Goal: Information Seeking & Learning: Check status

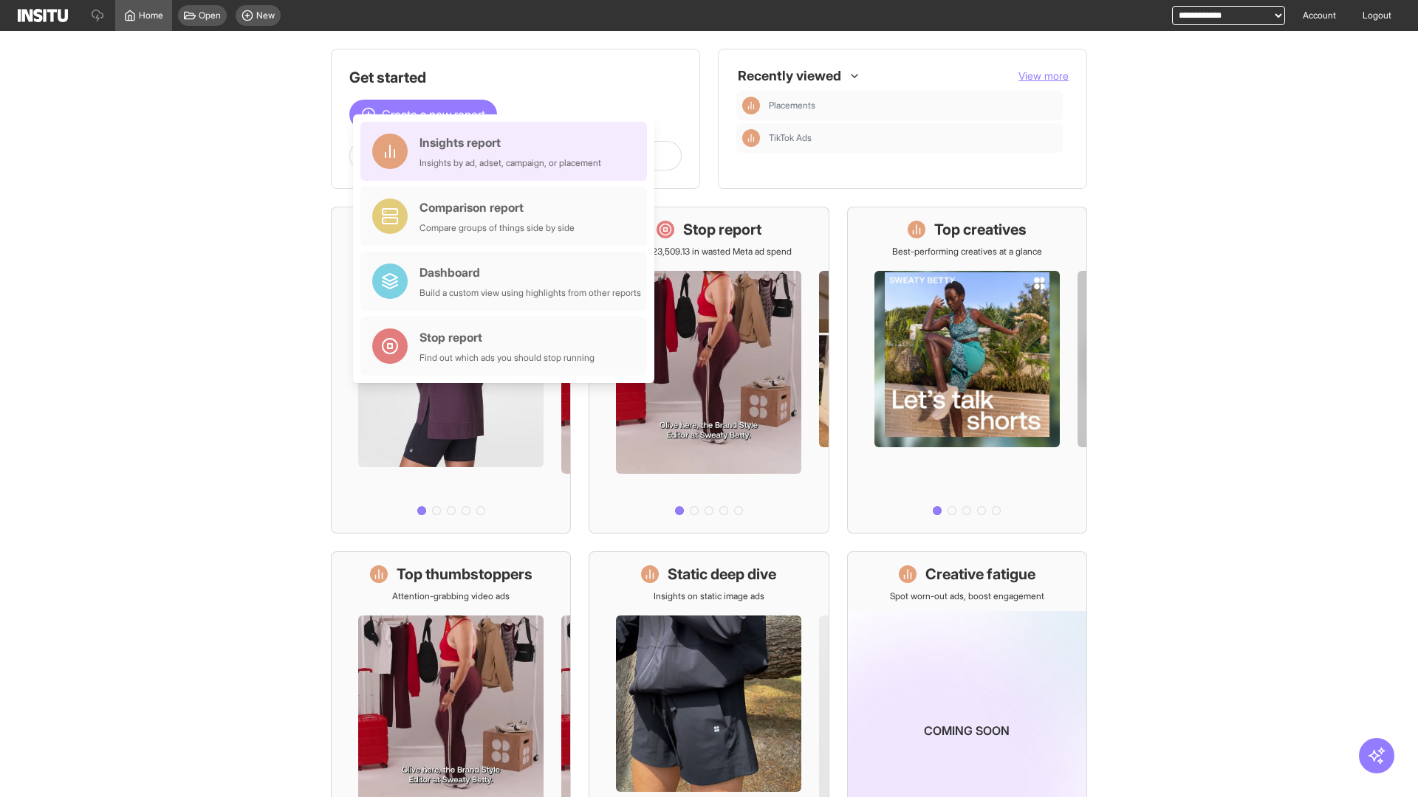
click at [507, 151] on div "Insights report Insights by ad, adset, campaign, or placement" at bounding box center [510, 151] width 182 height 35
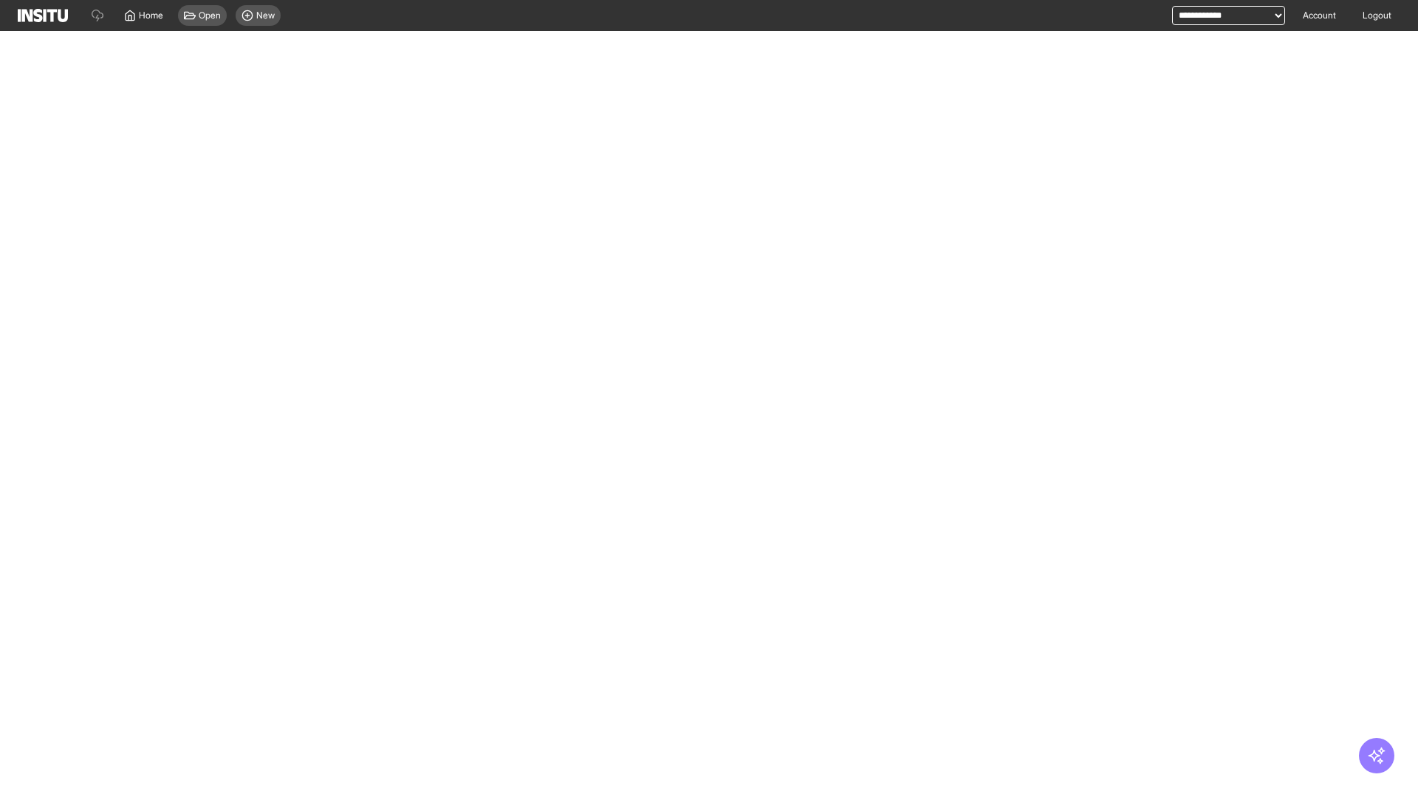
select select "**"
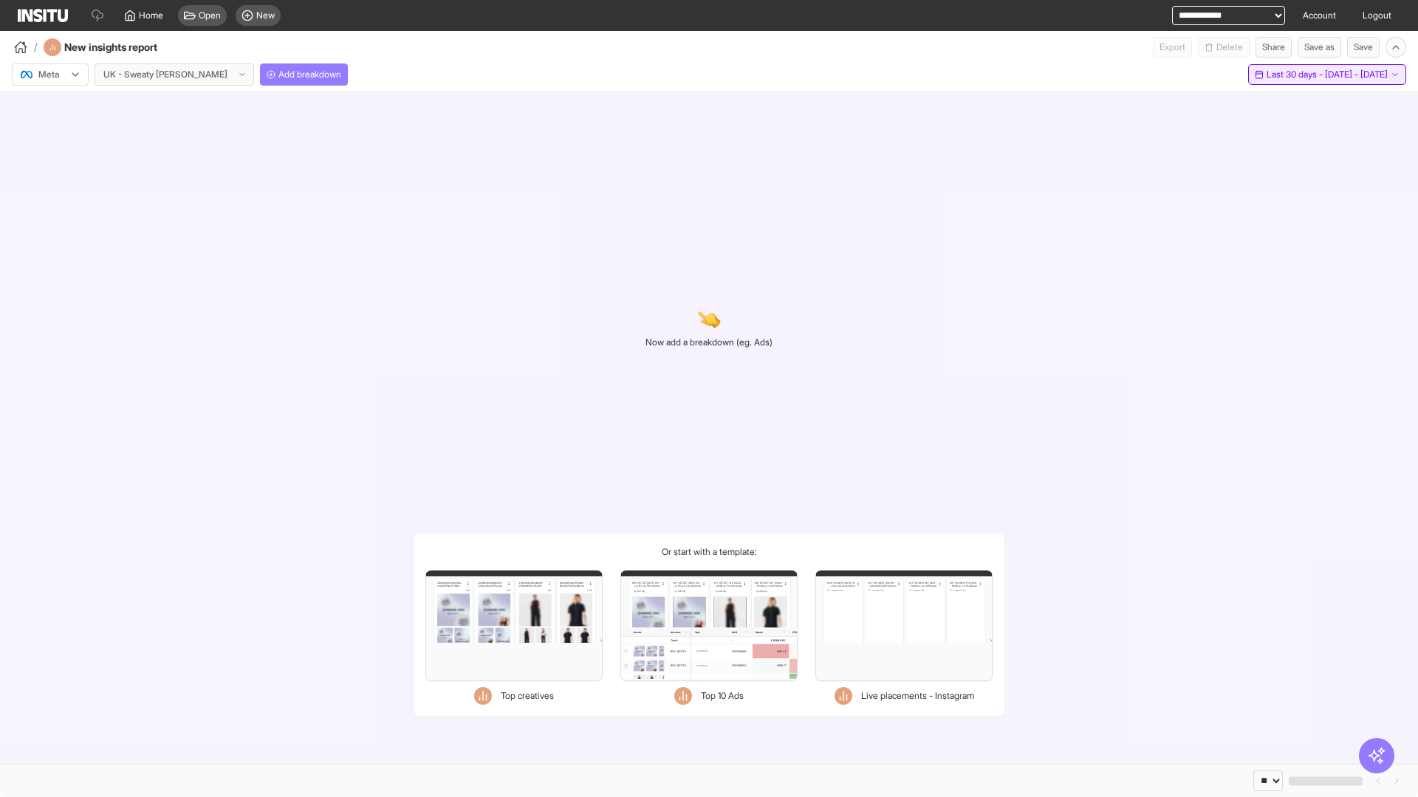
click at [1296, 75] on span "Last 30 days - [DATE] - [DATE]" at bounding box center [1326, 75] width 121 height 12
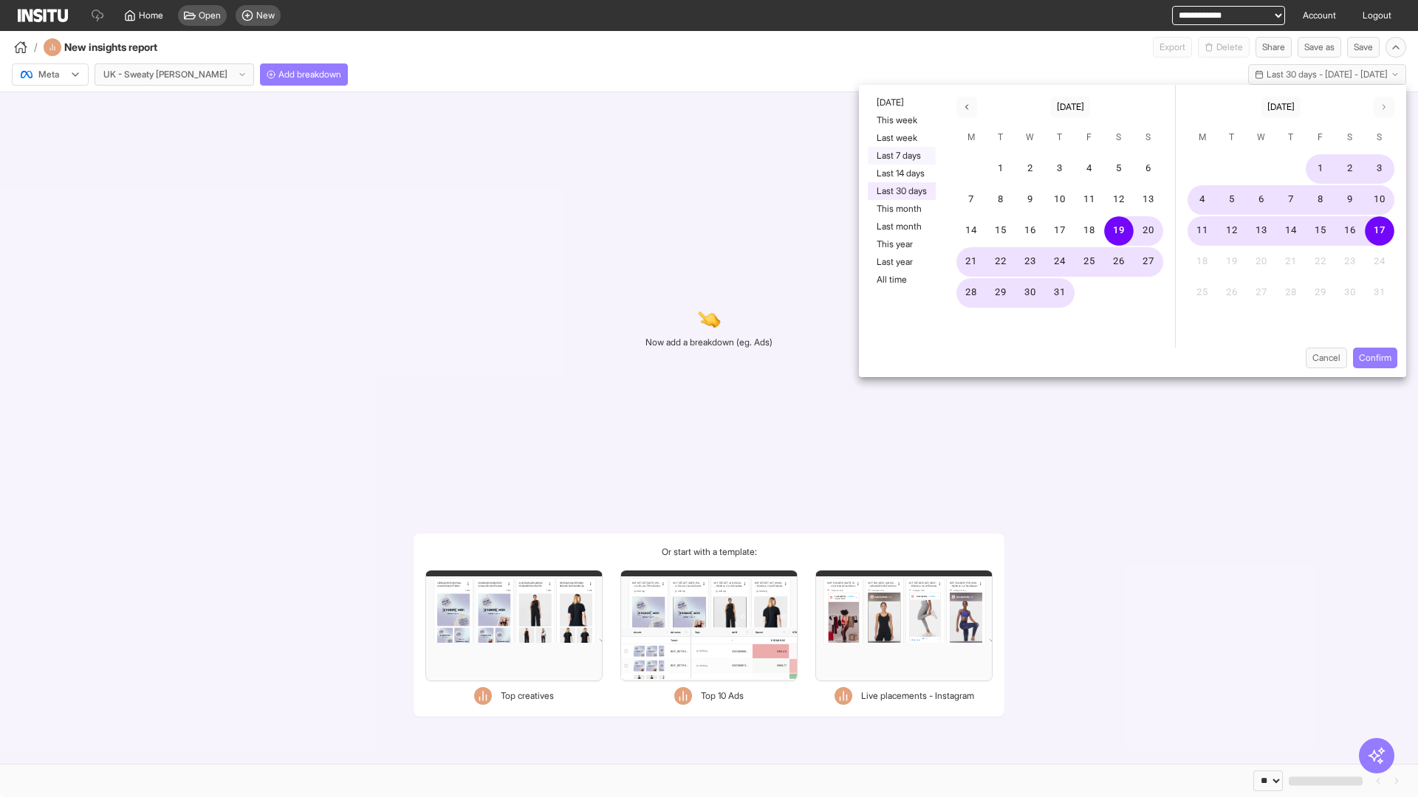
click at [900, 156] on button "Last 7 days" at bounding box center [902, 156] width 68 height 18
